Goal: Browse casually: Explore the website without a specific task or goal

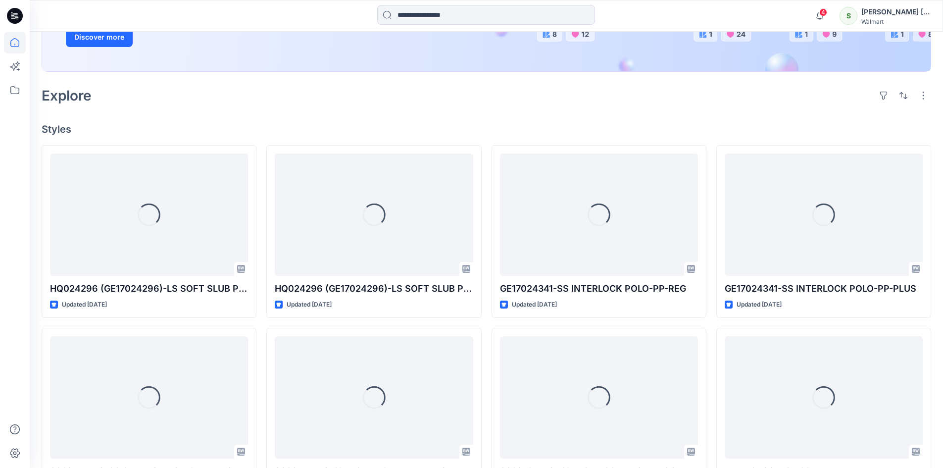
scroll to position [198, 0]
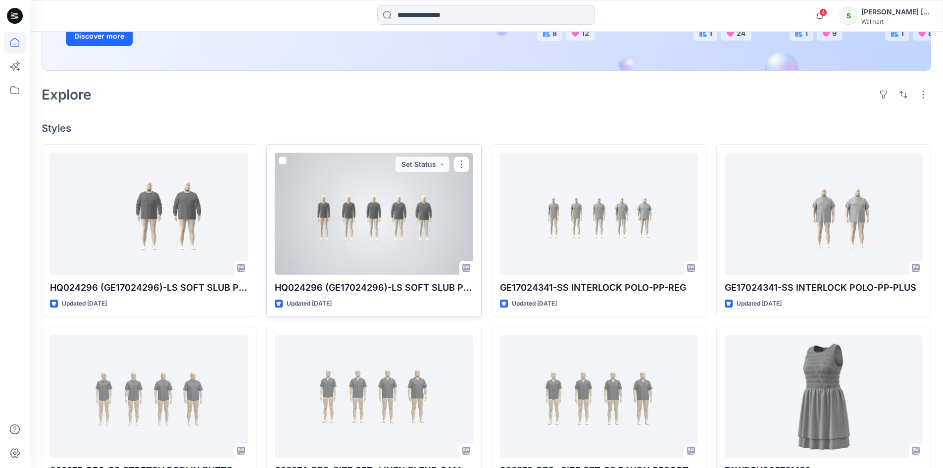
click at [406, 217] on div at bounding box center [374, 214] width 198 height 122
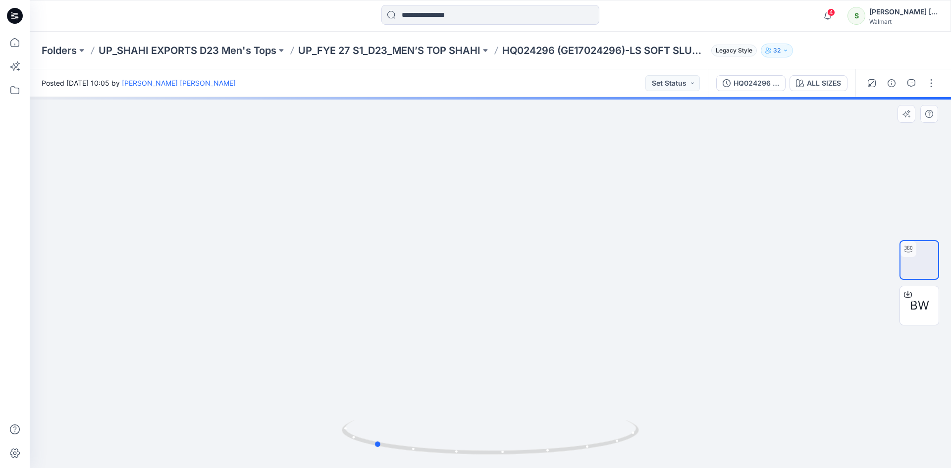
drag, startPoint x: 534, startPoint y: 288, endPoint x: 427, endPoint y: 301, distance: 107.8
click at [427, 301] on div at bounding box center [490, 282] width 921 height 371
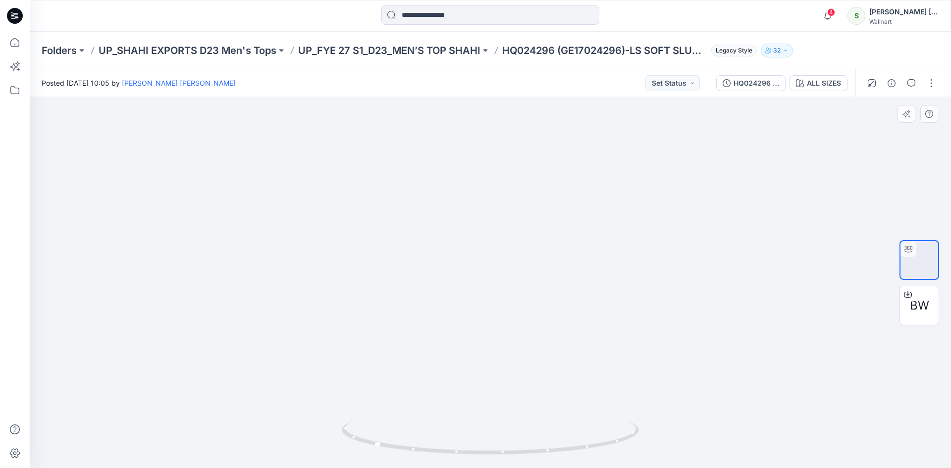
drag, startPoint x: 499, startPoint y: 210, endPoint x: 496, endPoint y: 230, distance: 20.0
drag, startPoint x: 501, startPoint y: 274, endPoint x: 655, endPoint y: 298, distance: 156.3
click at [655, 298] on div at bounding box center [490, 282] width 921 height 371
click at [10, 19] on icon at bounding box center [15, 16] width 16 height 16
